Goal: Task Accomplishment & Management: Manage account settings

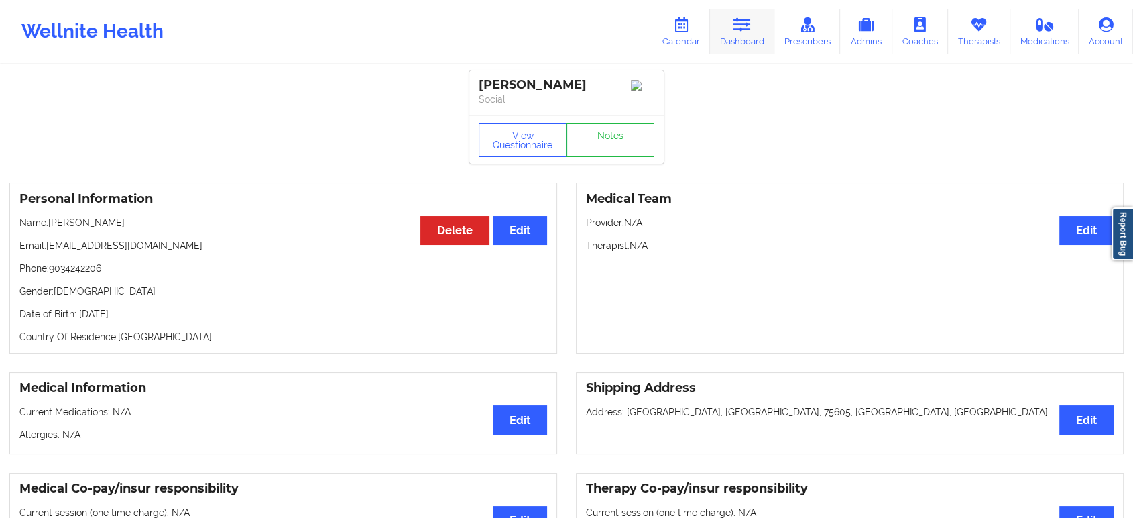
click at [754, 23] on link "Dashboard" at bounding box center [742, 31] width 64 height 44
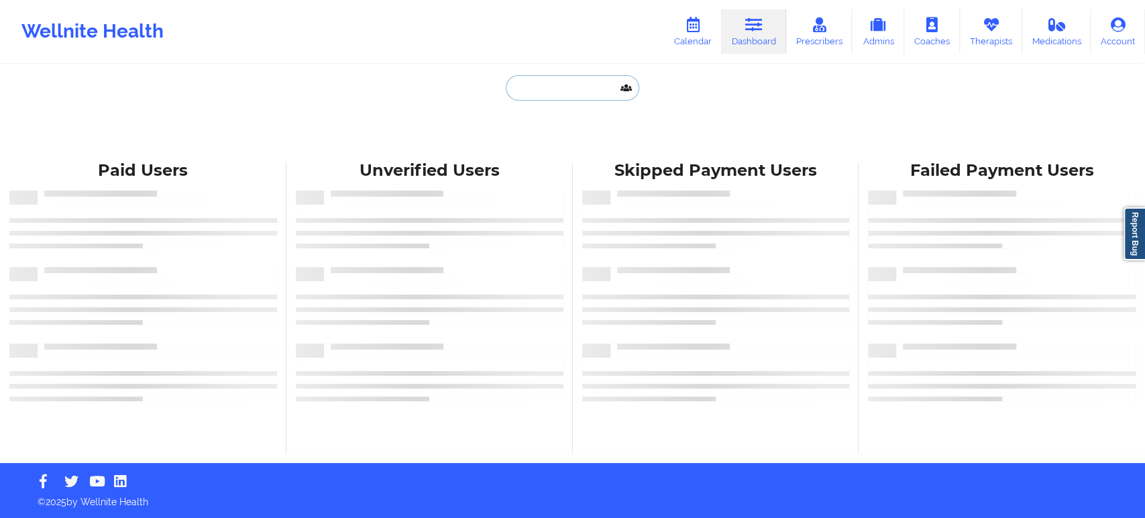
click at [550, 89] on input "text" at bounding box center [572, 87] width 133 height 25
paste input "AMANDA EVANS"
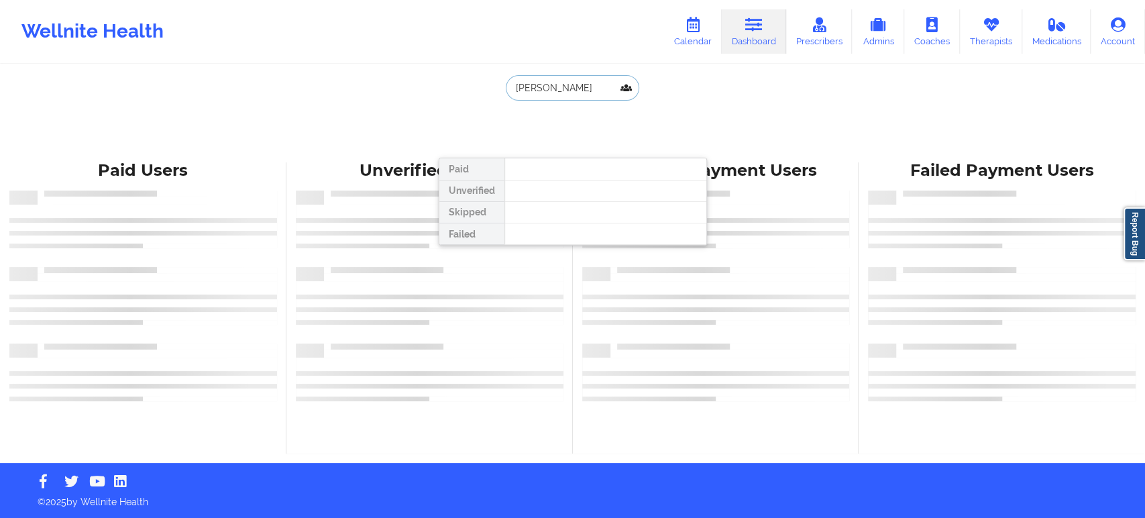
type input "AMANDA EVANS"
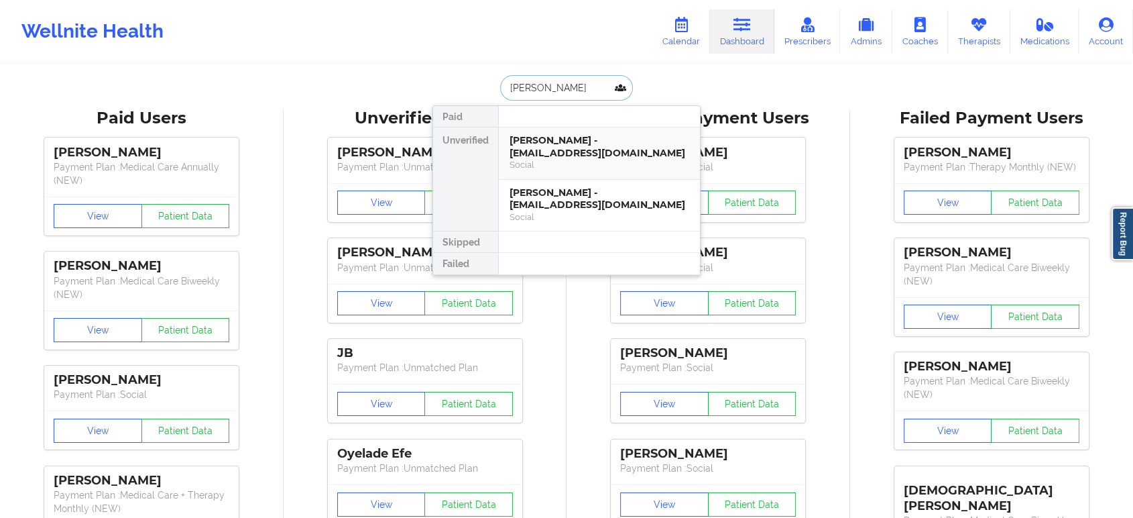
click at [577, 145] on div "AMANDA EVANS - evanslamanda2@gmail.com" at bounding box center [600, 146] width 180 height 25
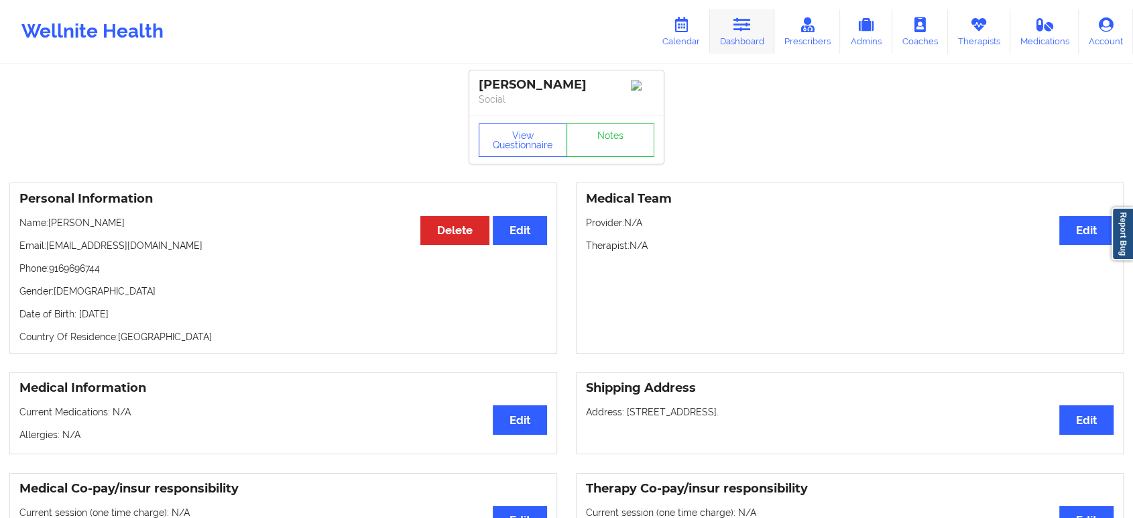
click at [742, 31] on icon at bounding box center [742, 24] width 17 height 15
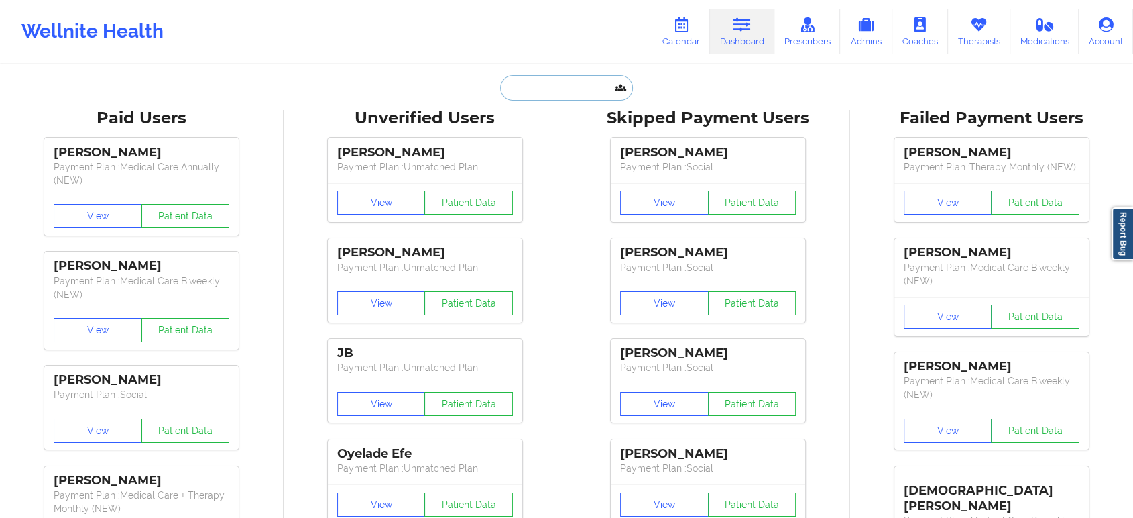
click at [569, 88] on input "text" at bounding box center [566, 87] width 133 height 25
paste input "JESSIE PRICE"
type input "JESSIE PRICE"
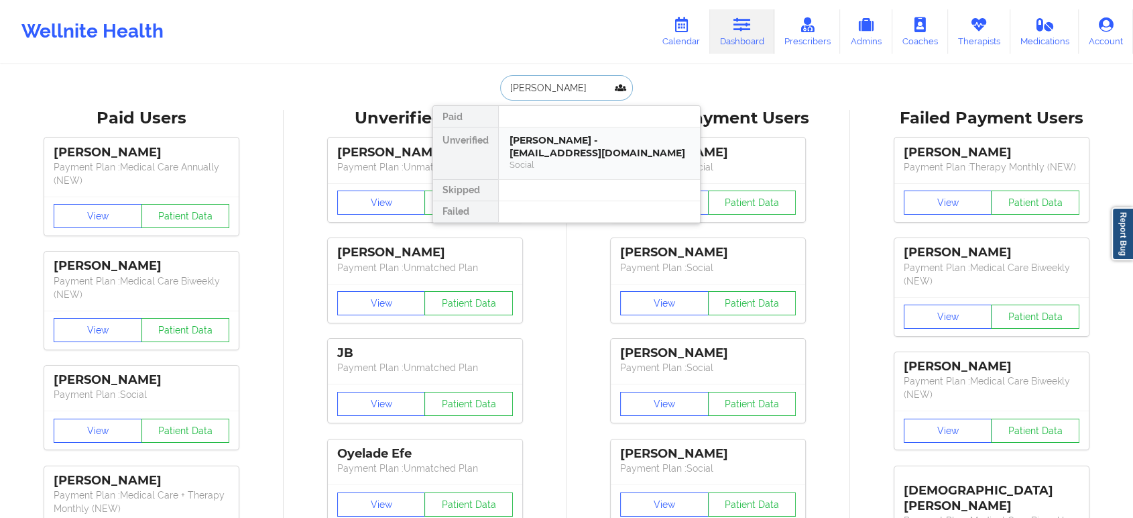
click at [586, 161] on div "JESSIE PRICE - us2prij@gmail.com Social" at bounding box center [599, 153] width 201 height 52
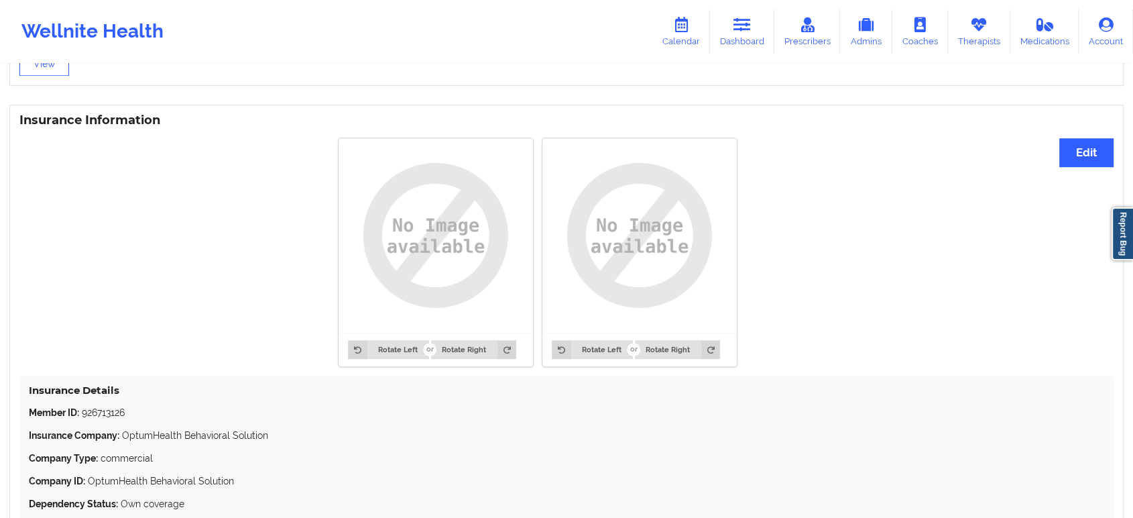
scroll to position [1039, 0]
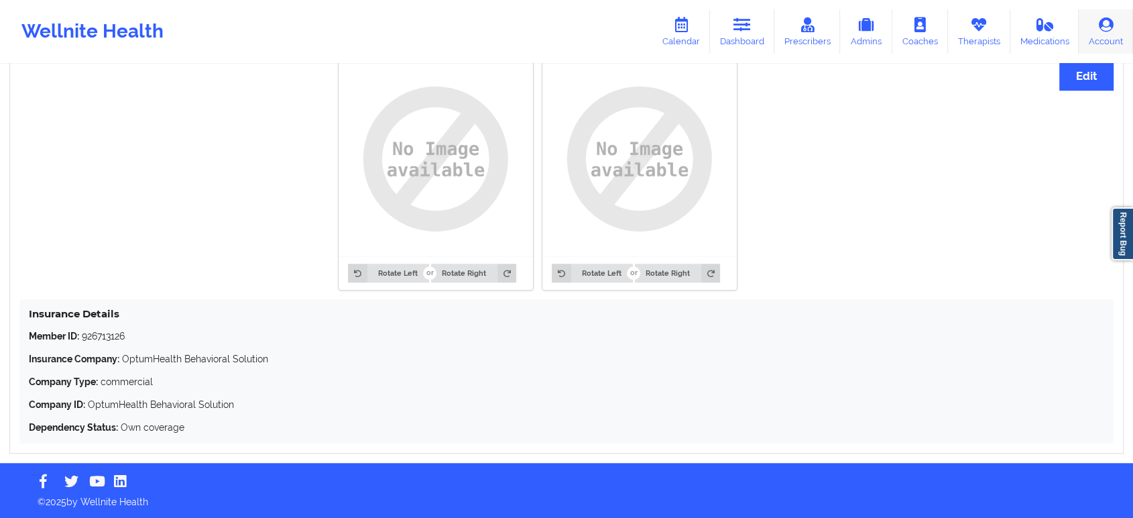
click at [1100, 25] on icon at bounding box center [1106, 24] width 17 height 15
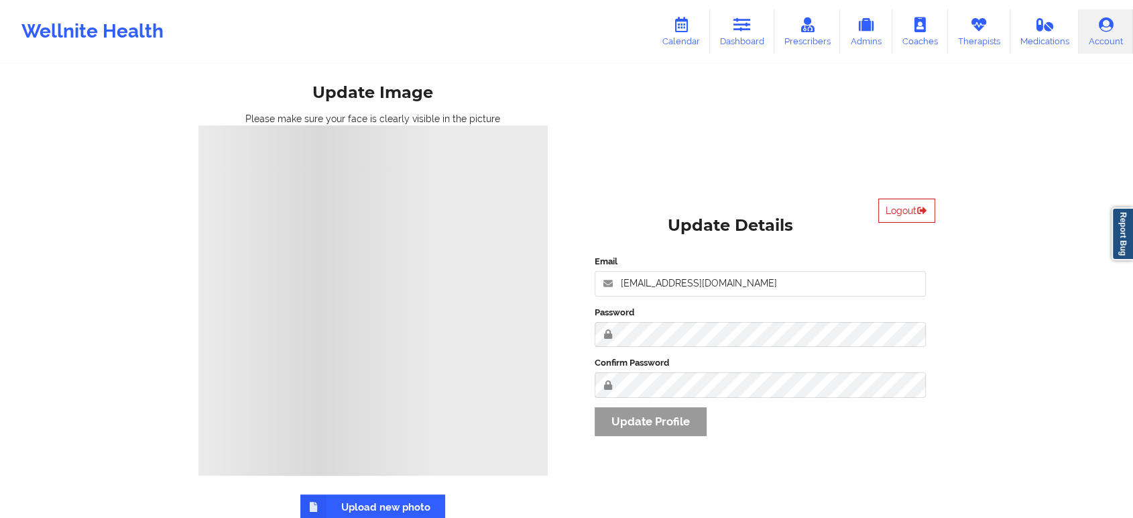
click at [917, 212] on icon at bounding box center [922, 210] width 11 height 8
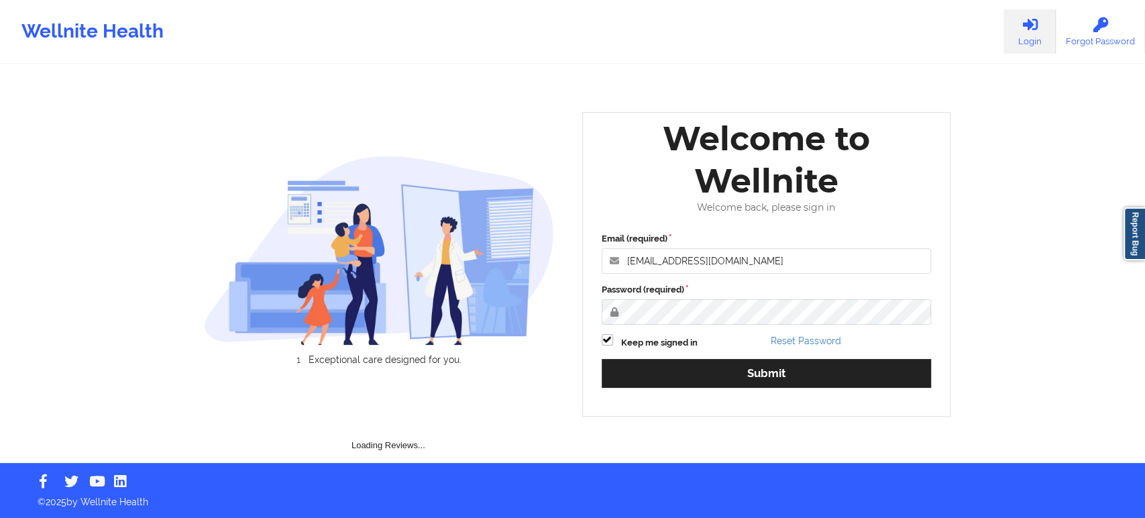
click at [1006, 172] on div "Wellnite Health Login Forgot Password Exceptional care designed for you. Loadin…" at bounding box center [572, 231] width 1145 height 463
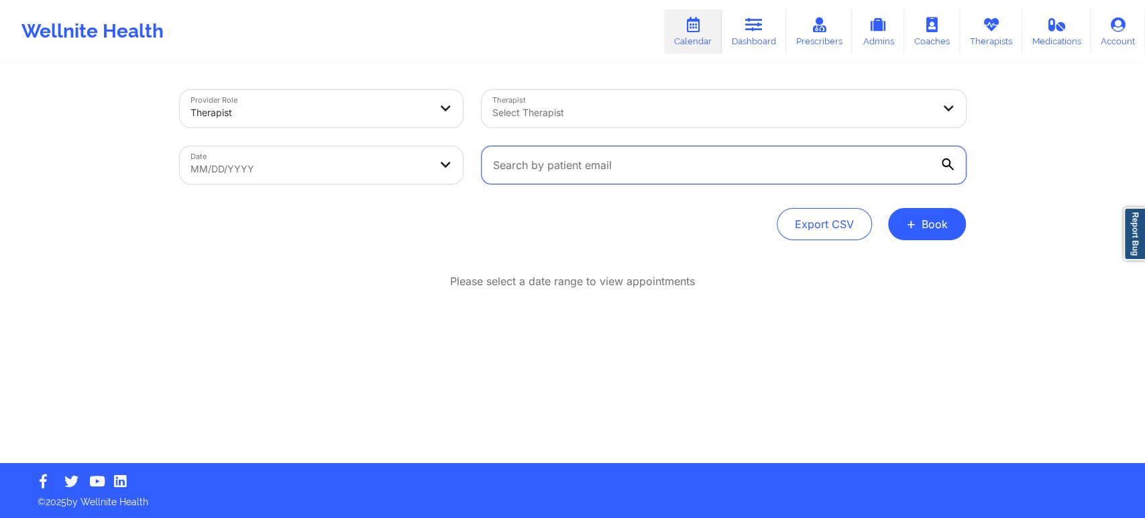
click at [654, 166] on input "text" at bounding box center [723, 165] width 484 height 38
paste input "[EMAIL_ADDRESS][DOMAIN_NAME]"
click at [848, 157] on input "[EMAIL_ADDRESS][DOMAIN_NAME]" at bounding box center [723, 165] width 484 height 38
type input "[EMAIL_ADDRESS][DOMAIN_NAME]"
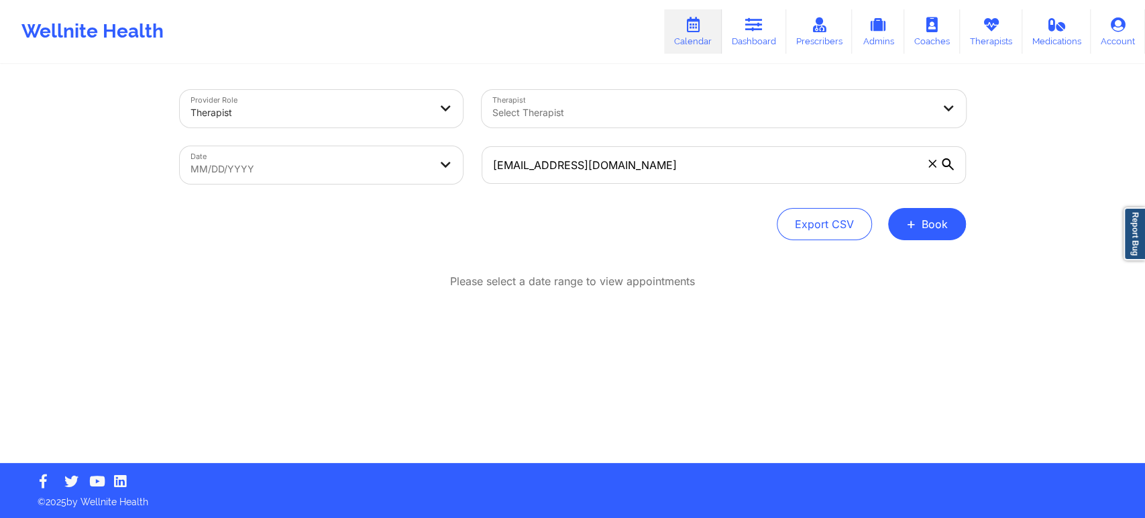
click at [944, 164] on icon at bounding box center [947, 164] width 12 height 12
click at [944, 164] on input "[EMAIL_ADDRESS][DOMAIN_NAME]" at bounding box center [723, 165] width 484 height 38
click at [640, 239] on div "Export CSV + Book" at bounding box center [573, 224] width 786 height 32
